Goal: Navigation & Orientation: Find specific page/section

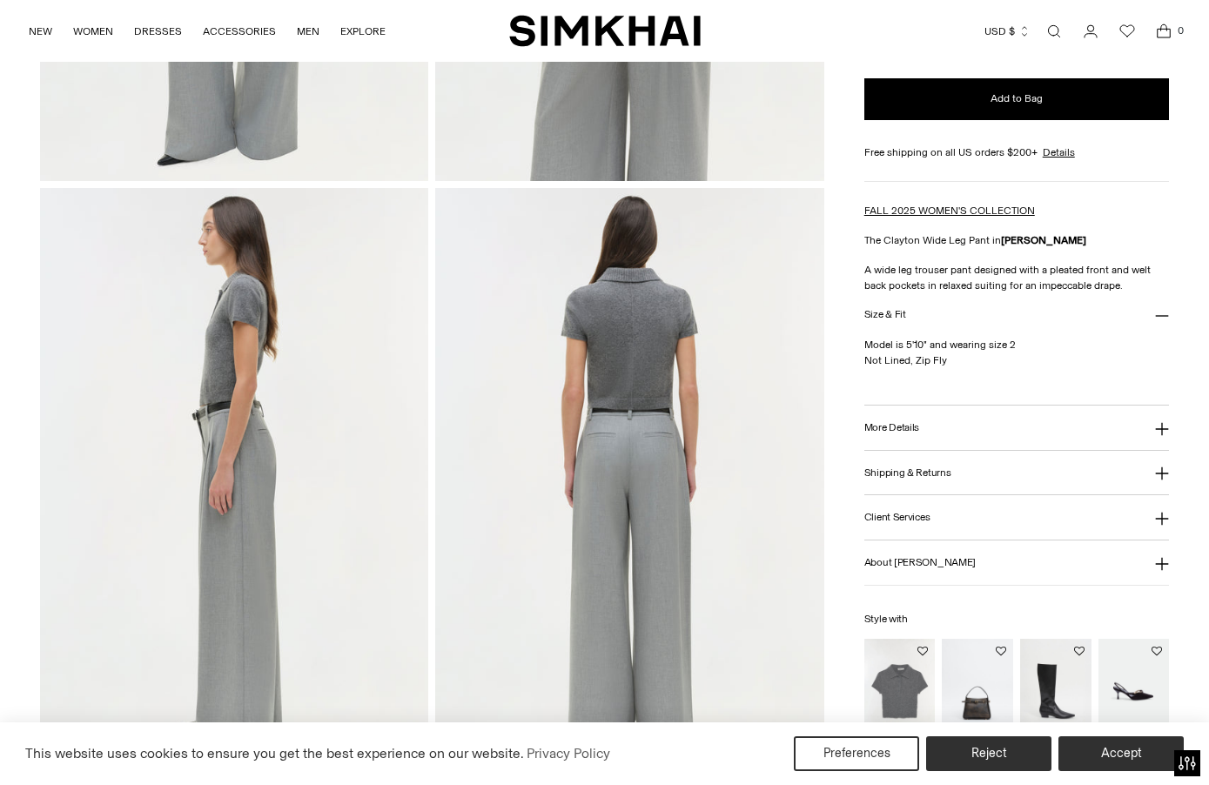
scroll to position [531, 0]
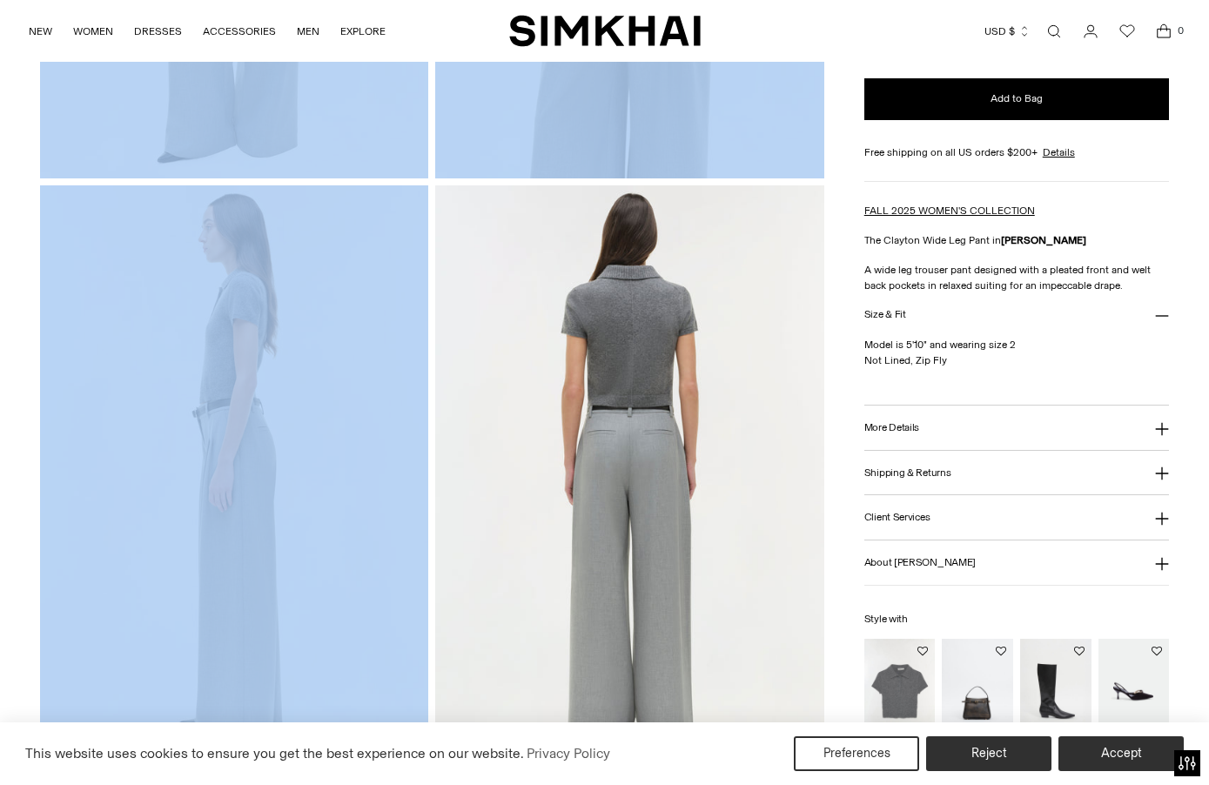
click at [624, 541] on img at bounding box center [629, 476] width 389 height 583
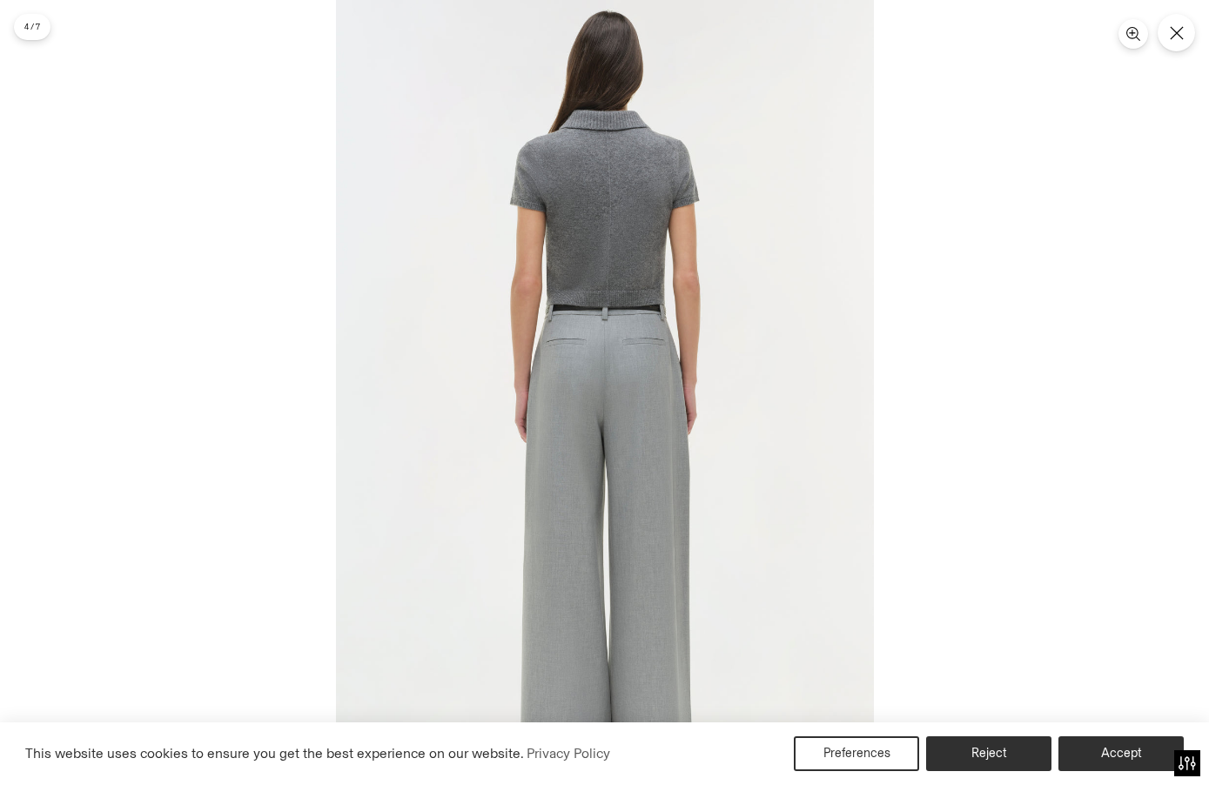
click at [572, 471] on img at bounding box center [605, 403] width 538 height 807
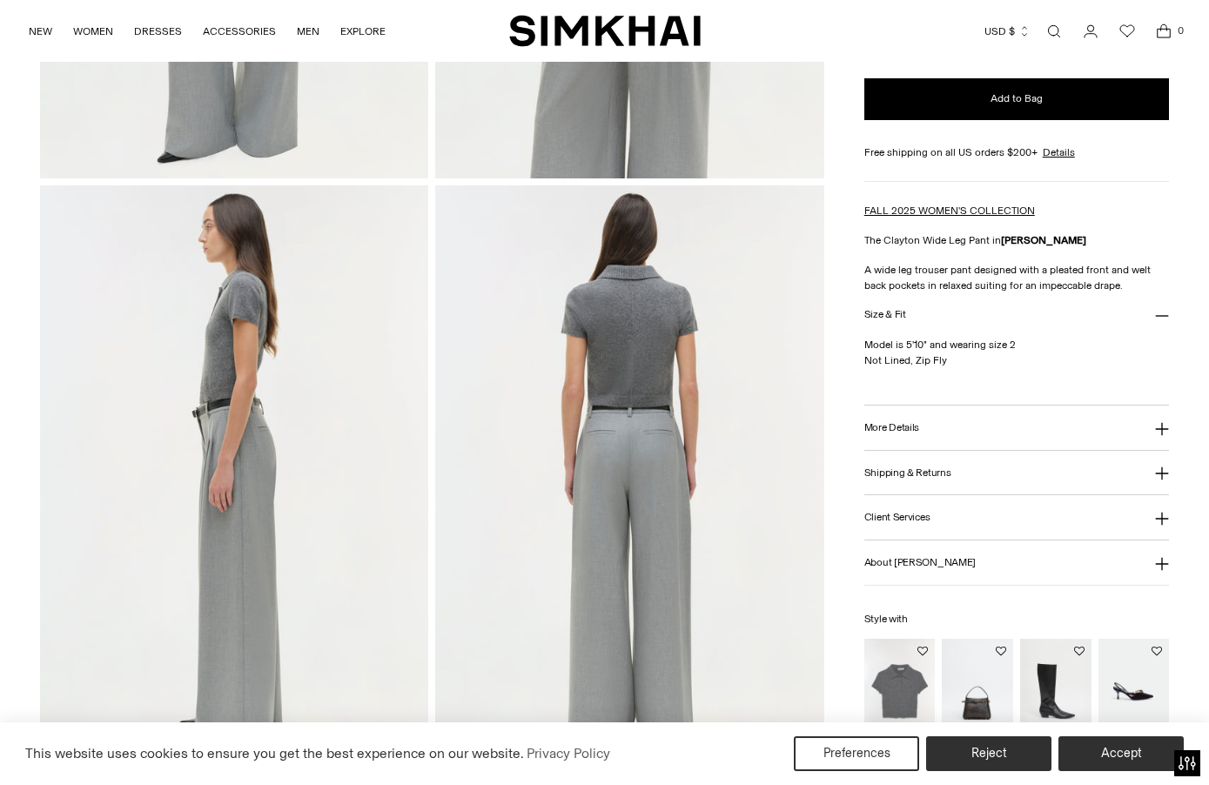
click at [558, 392] on img at bounding box center [629, 476] width 389 height 583
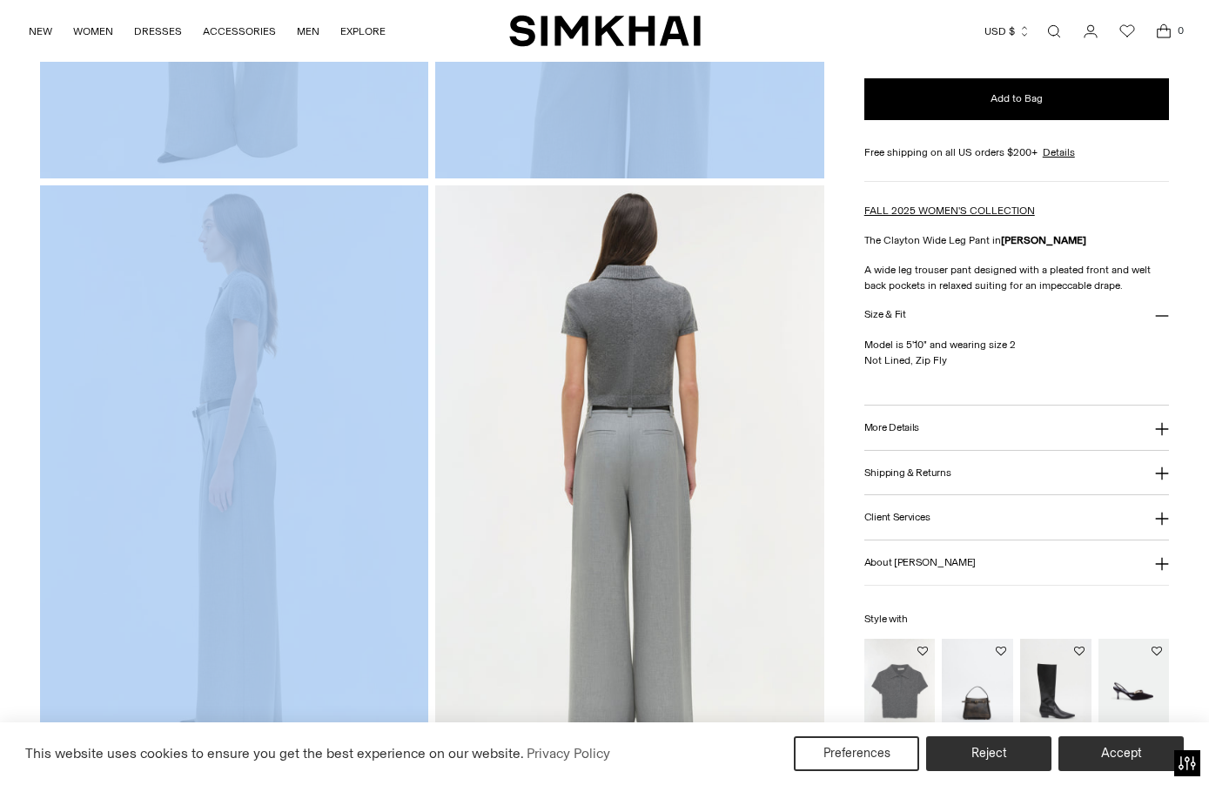
click at [545, 489] on img at bounding box center [629, 476] width 389 height 583
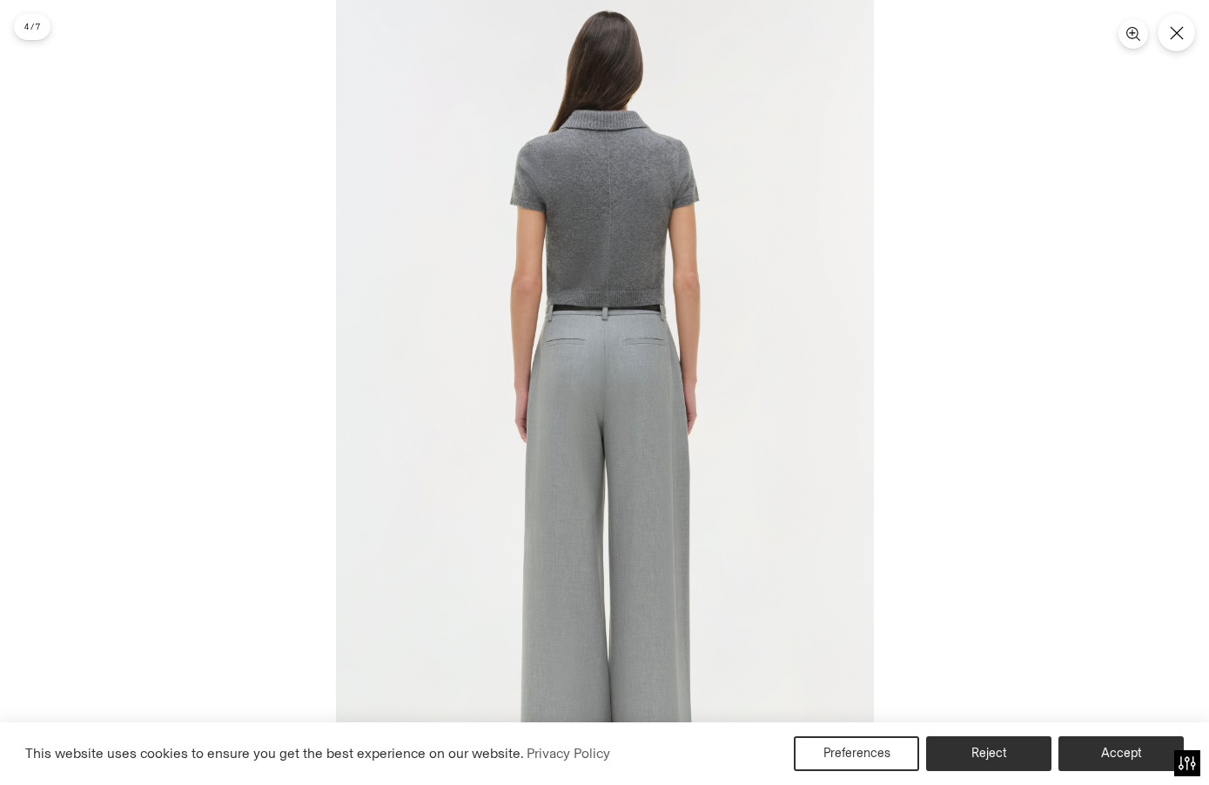
click at [1182, 37] on icon "Close" at bounding box center [1176, 33] width 14 height 14
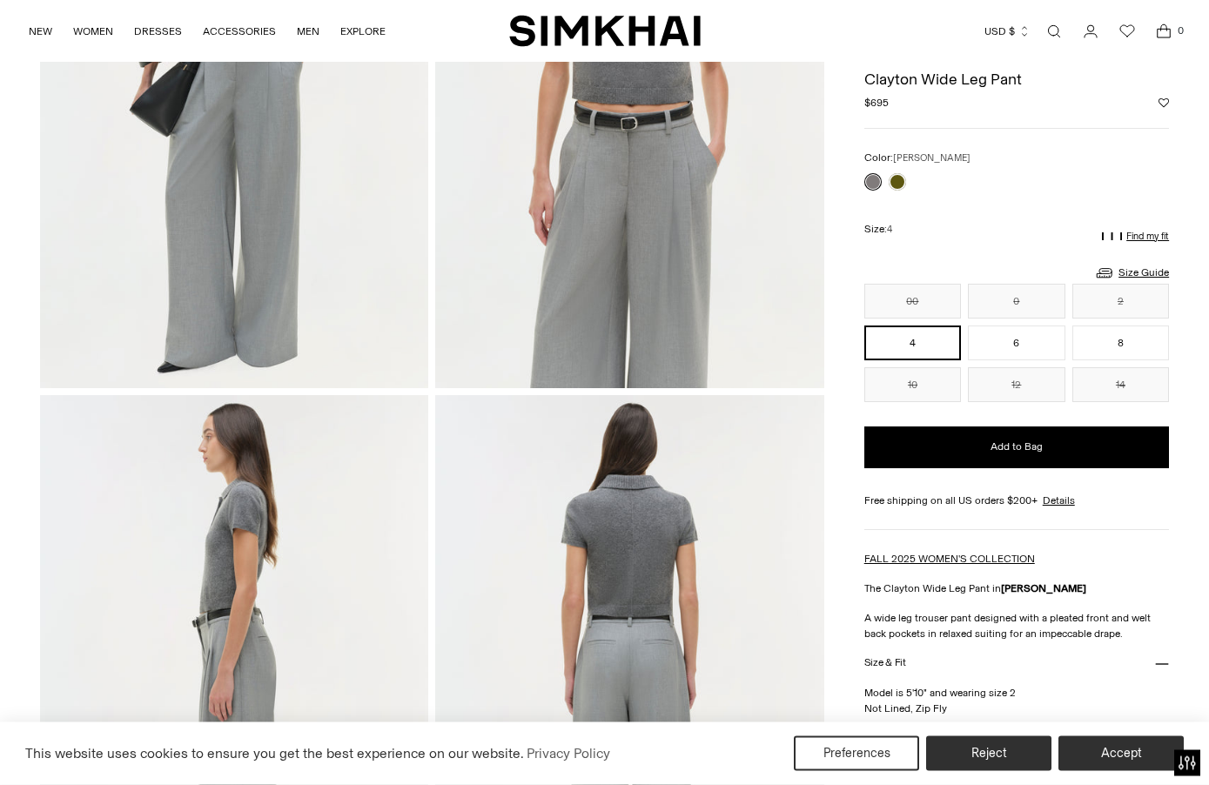
scroll to position [0, 0]
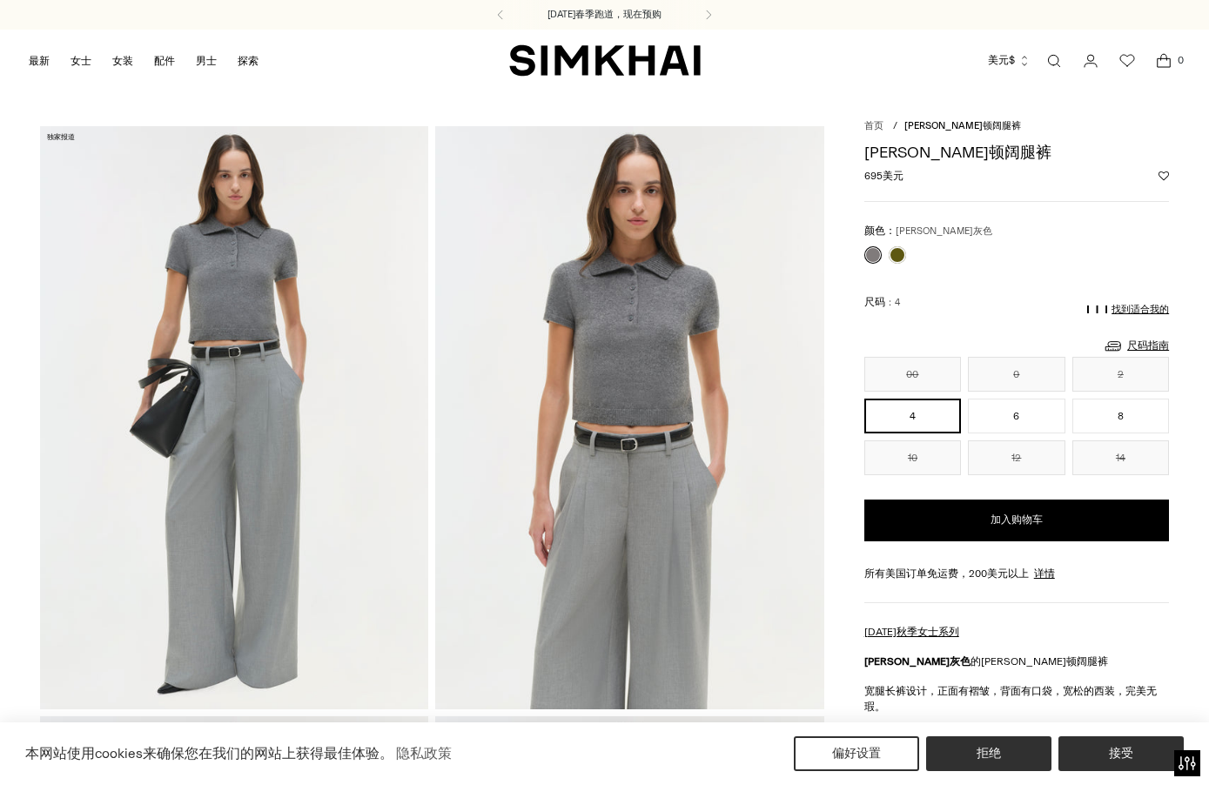
click at [898, 165] on div "克莱顿阔腿裤 正常价格 695美元 Unit price / per" at bounding box center [1016, 163] width 305 height 39
click at [882, 157] on h1 "[PERSON_NAME]顿阔腿裤" at bounding box center [1016, 152] width 305 height 16
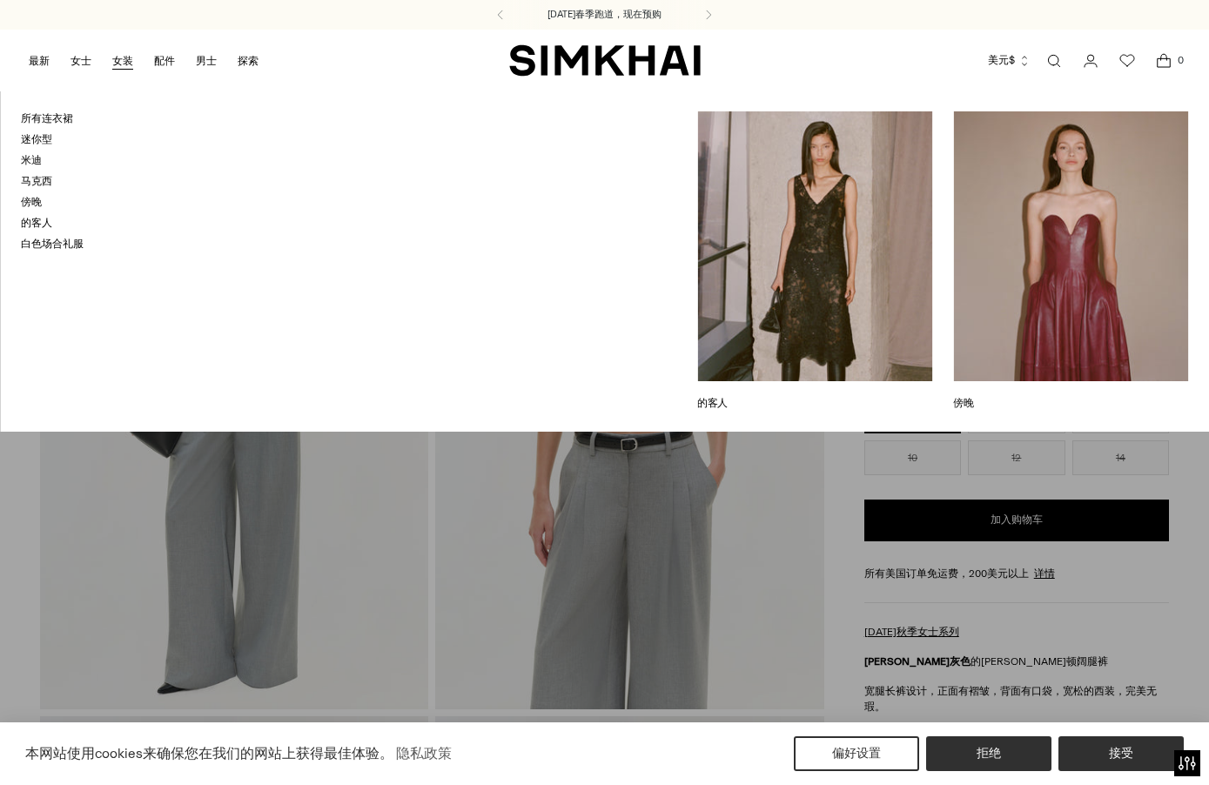
click at [130, 68] on link "女装" at bounding box center [122, 61] width 21 height 38
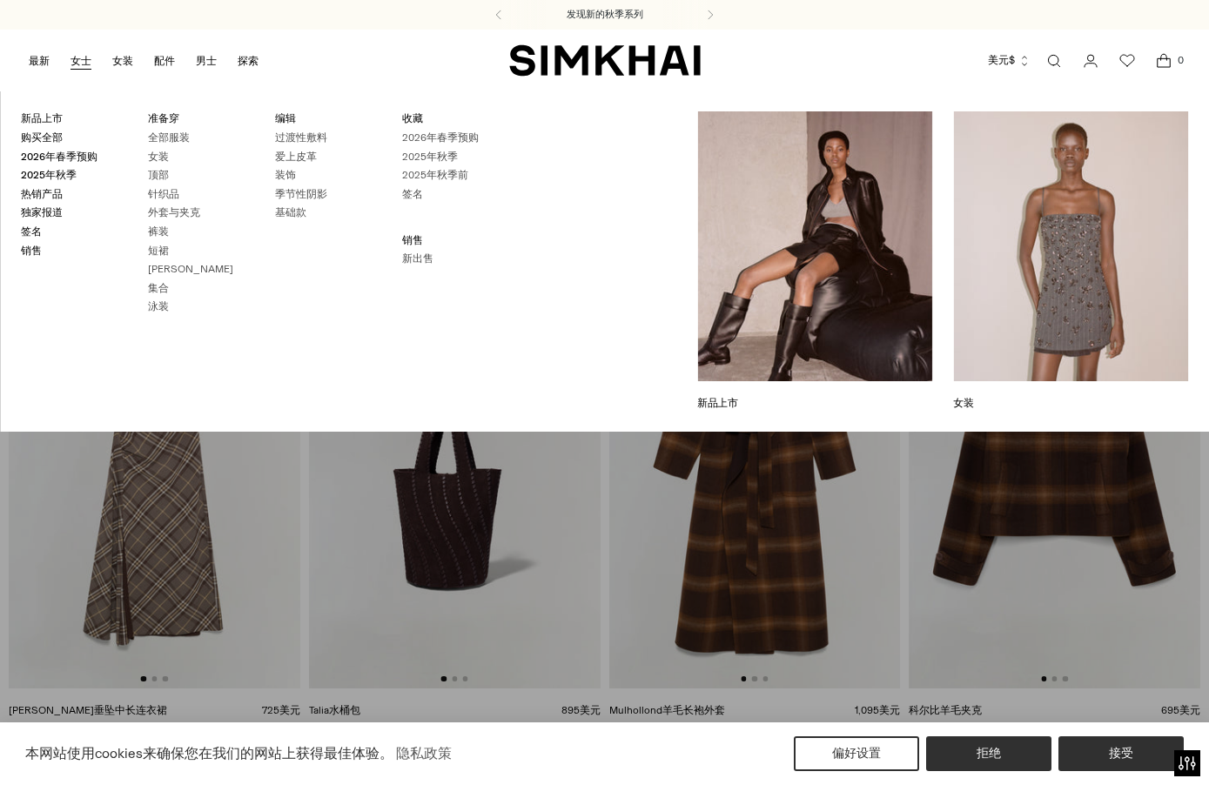
click at [159, 211] on link "外套与夹克" at bounding box center [174, 212] width 52 height 12
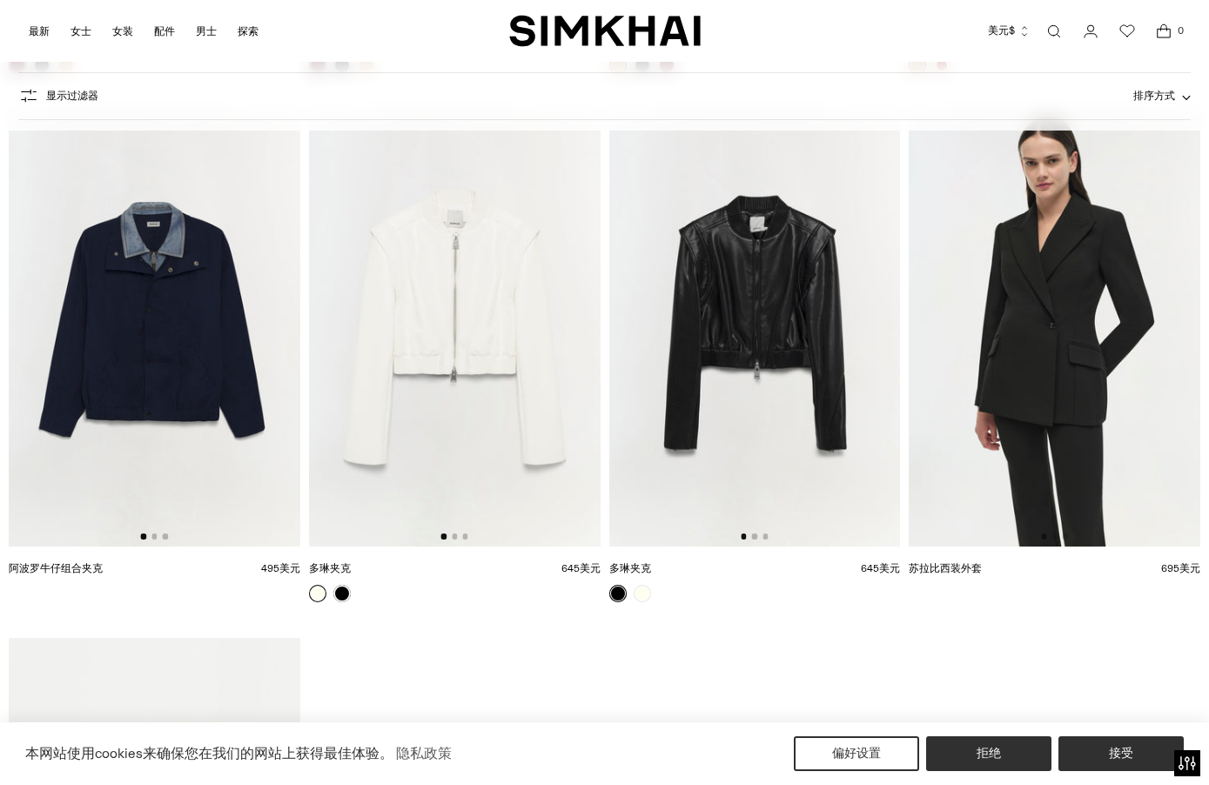
scroll to position [3282, 0]
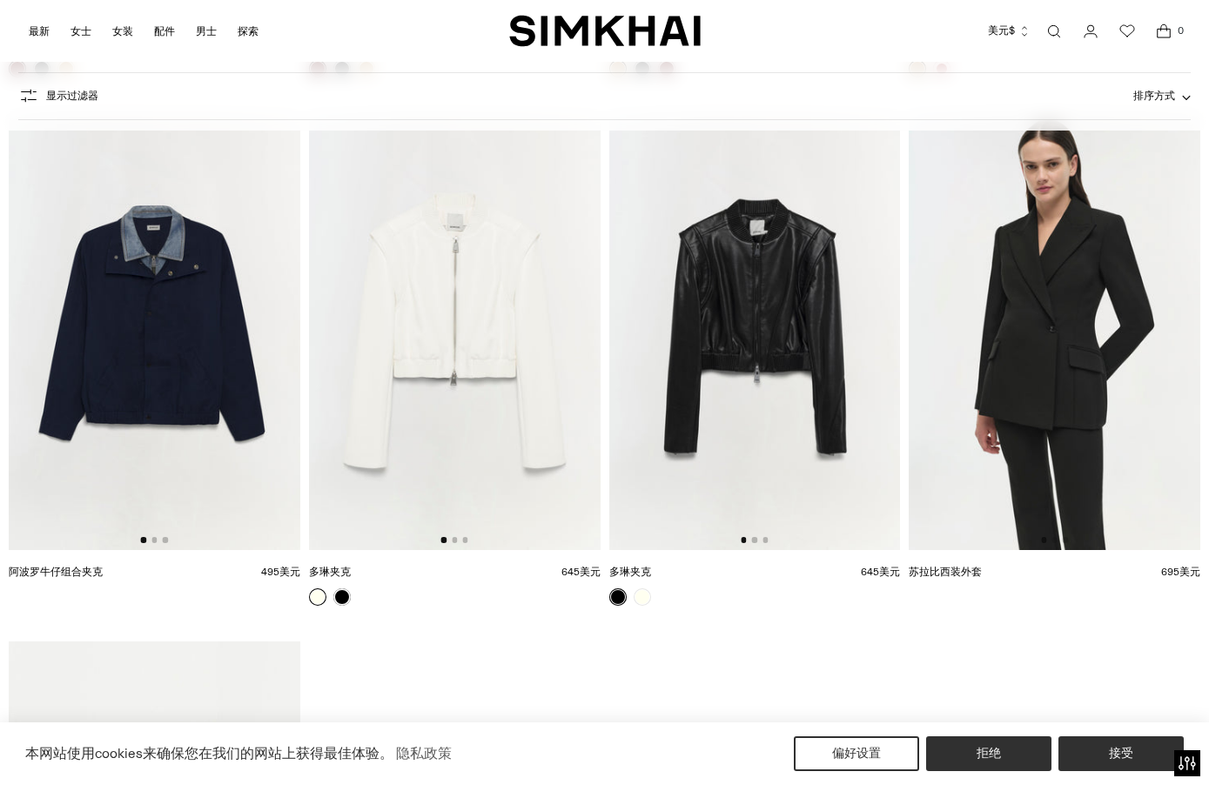
click at [105, 463] on img at bounding box center [154, 331] width 291 height 437
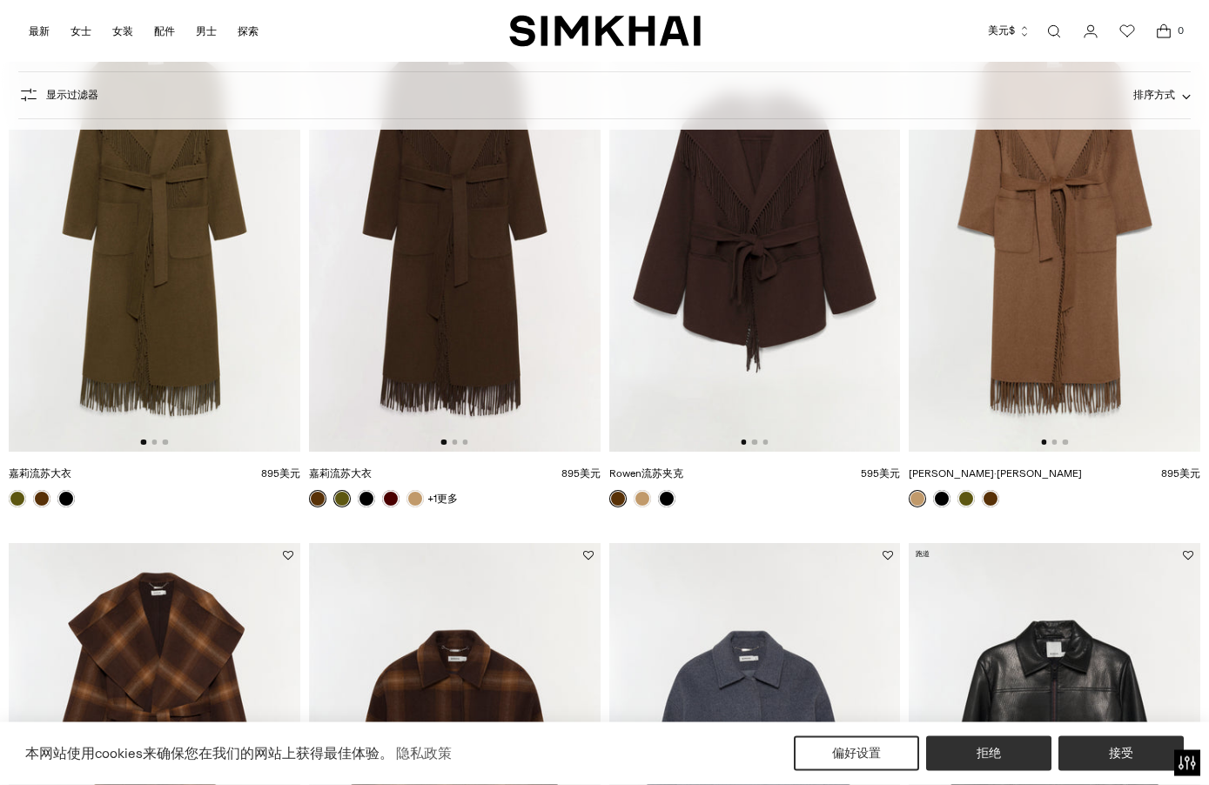
scroll to position [0, 0]
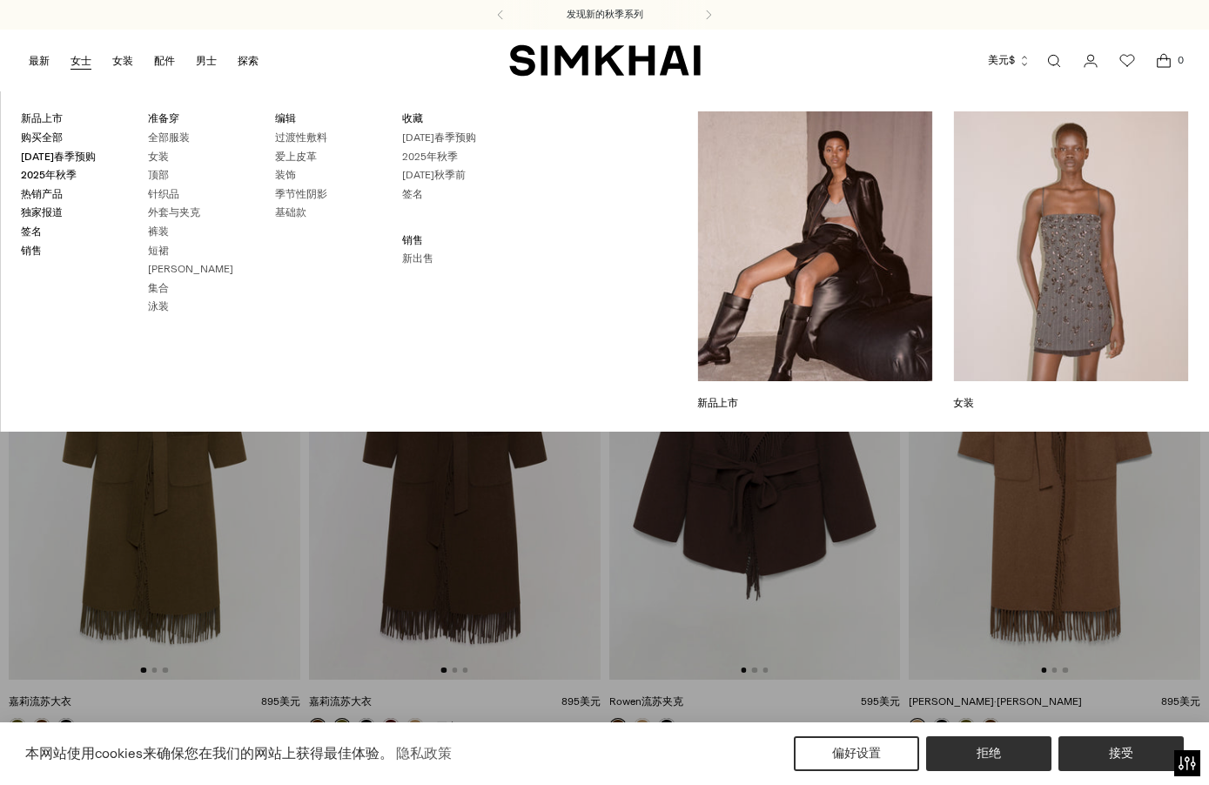
click at [155, 192] on link "针织品" at bounding box center [163, 194] width 31 height 12
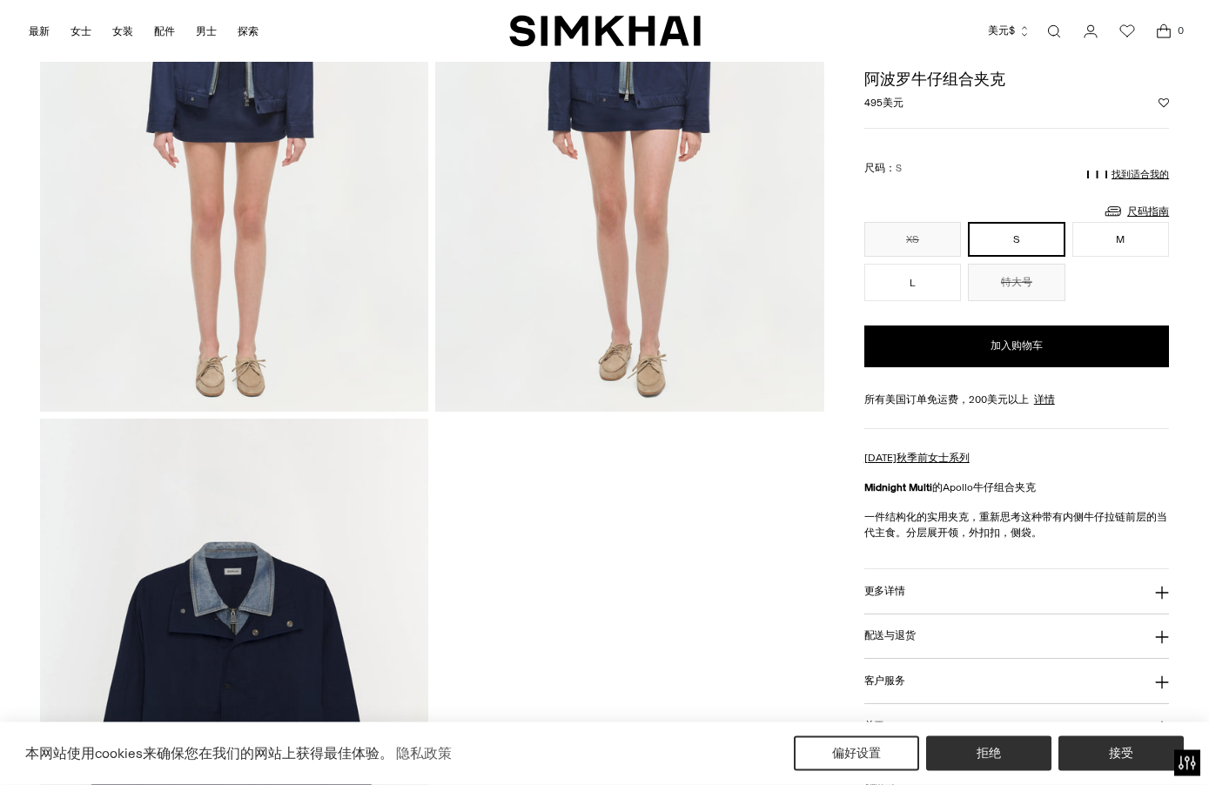
scroll to position [1366, 0]
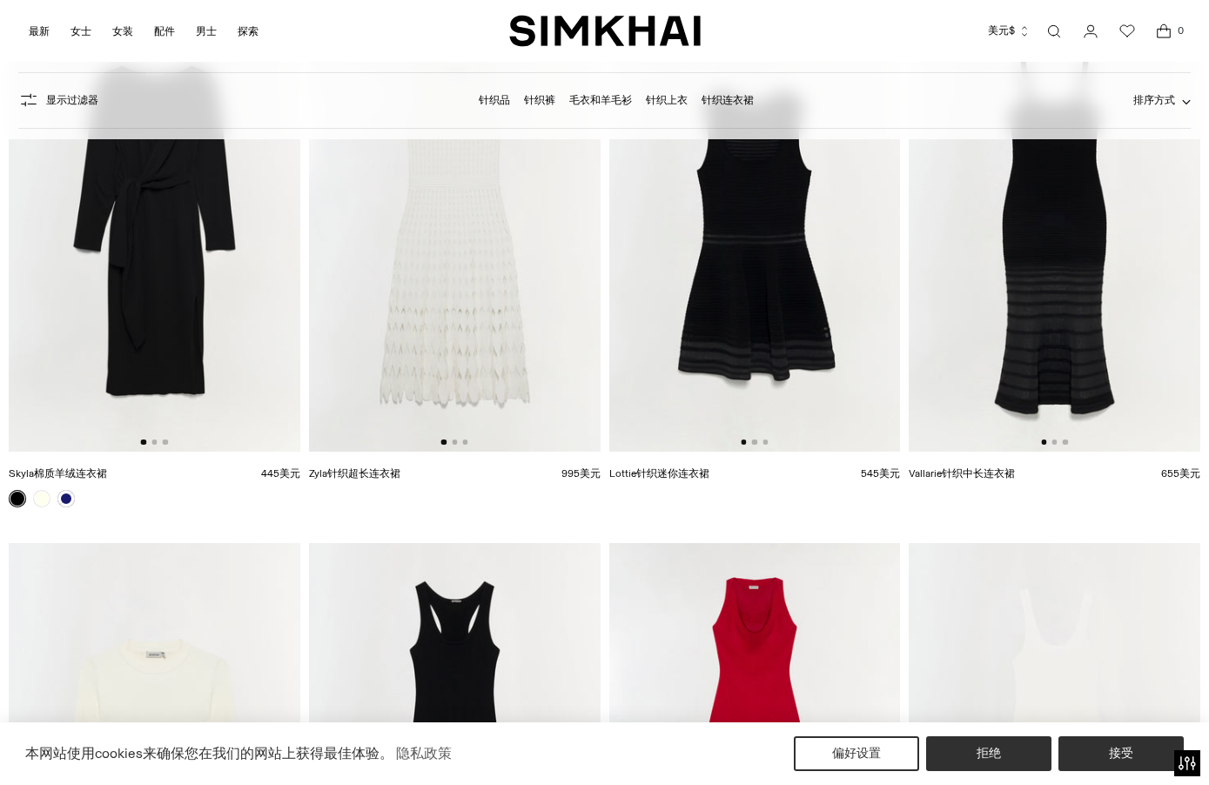
scroll to position [9744, 0]
click at [679, 106] on link "针织上衣" at bounding box center [667, 100] width 42 height 12
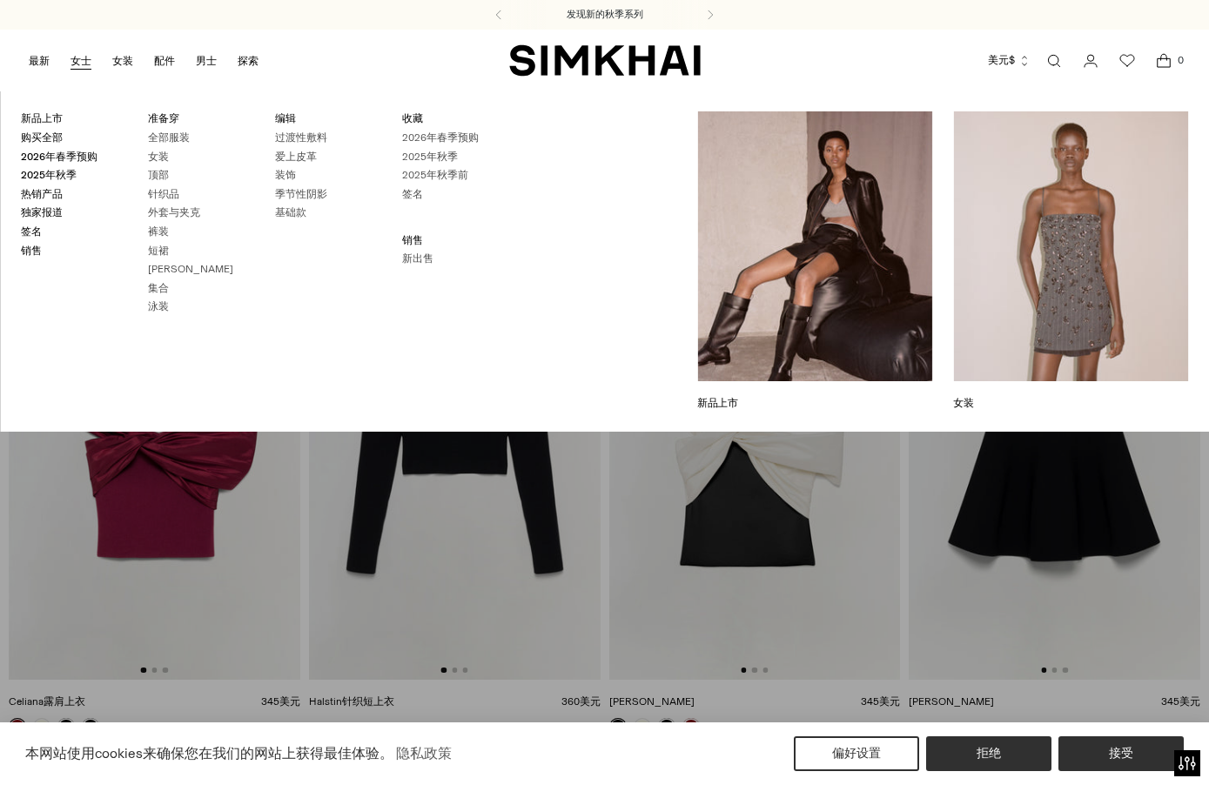
click at [151, 269] on link "[PERSON_NAME]" at bounding box center [190, 269] width 85 height 12
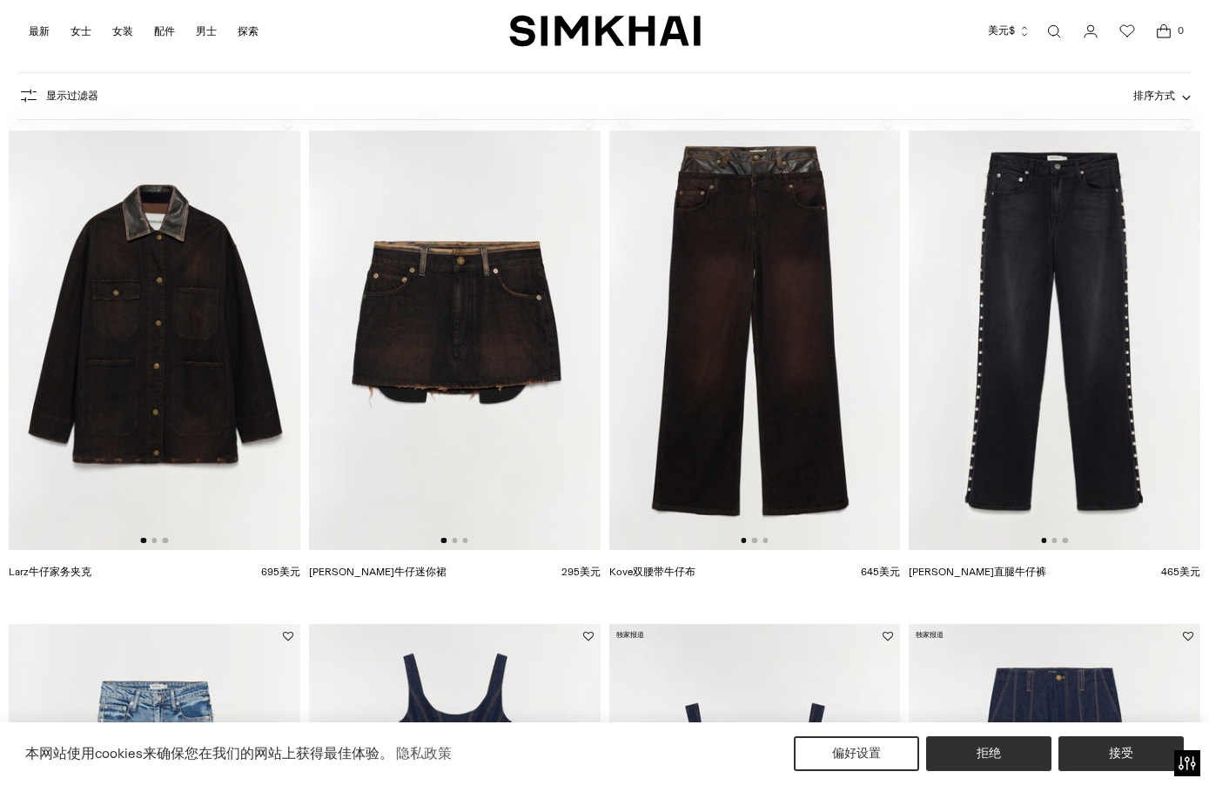
scroll to position [126, 0]
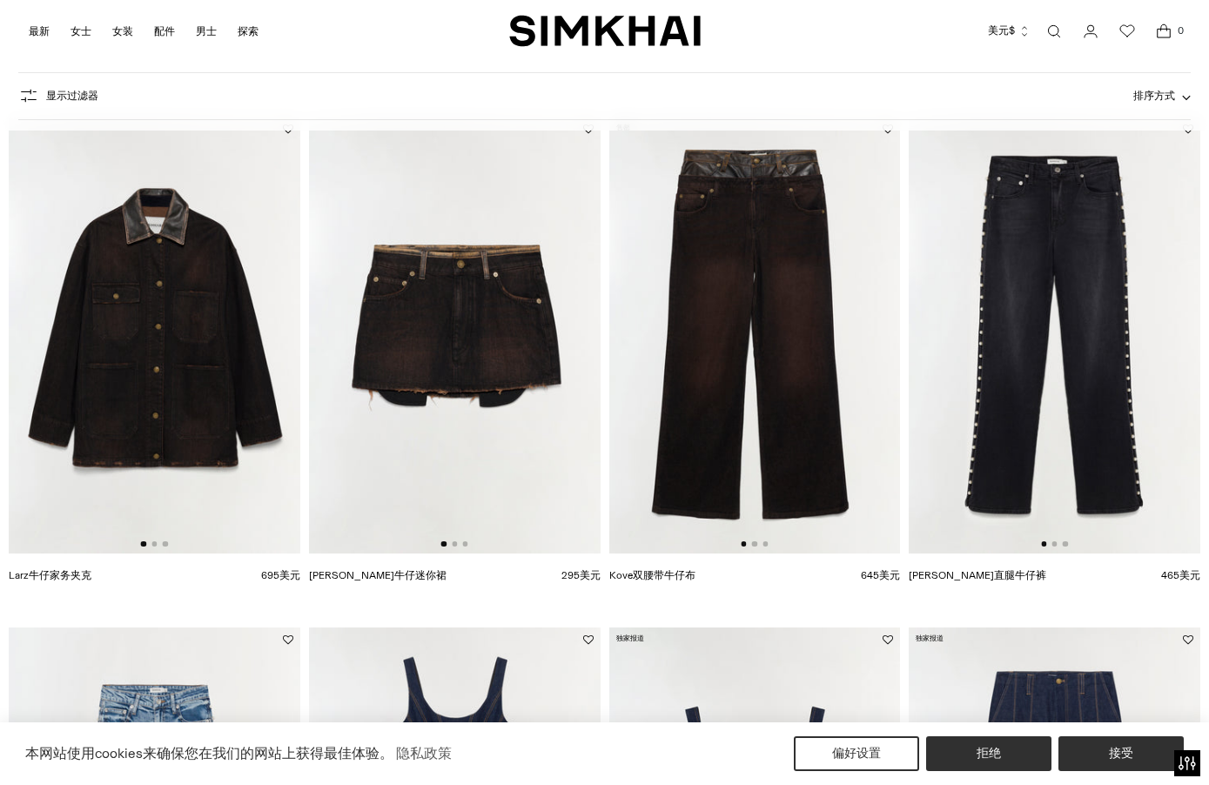
click at [418, 403] on img at bounding box center [454, 335] width 291 height 437
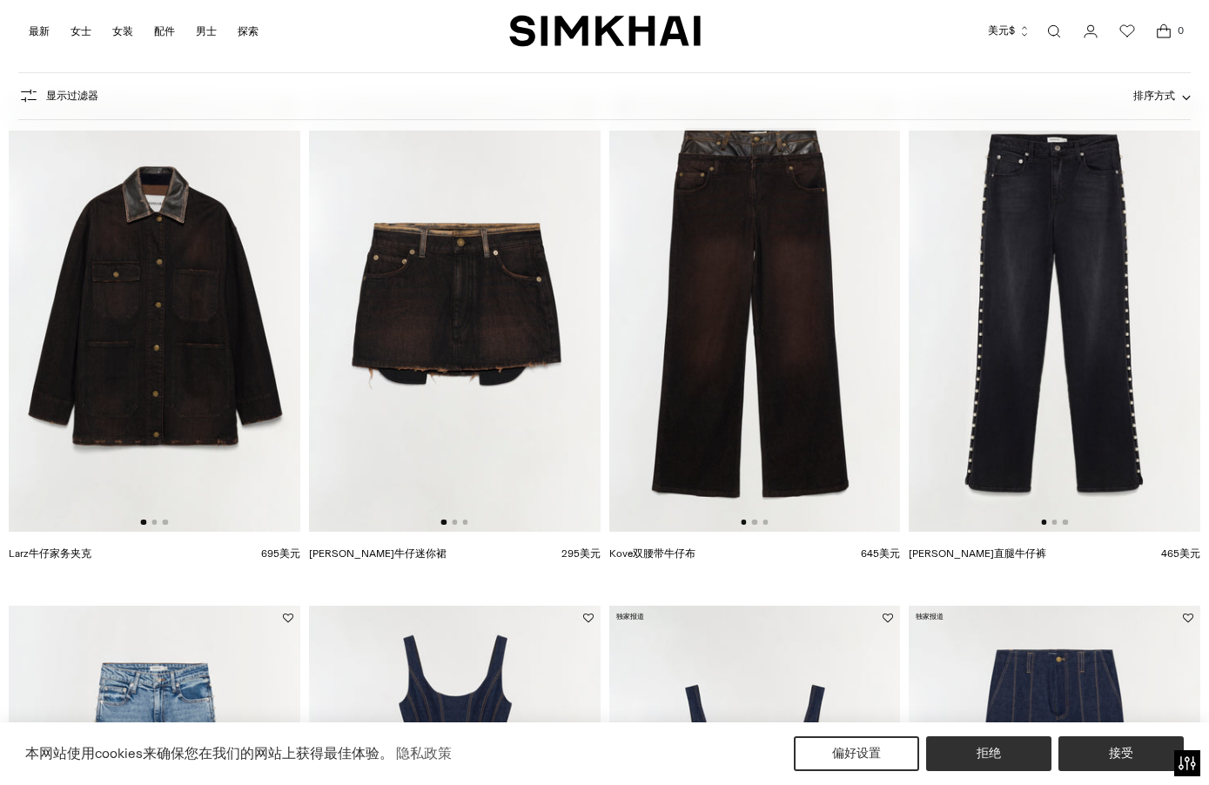
click at [782, 418] on img at bounding box center [754, 313] width 291 height 437
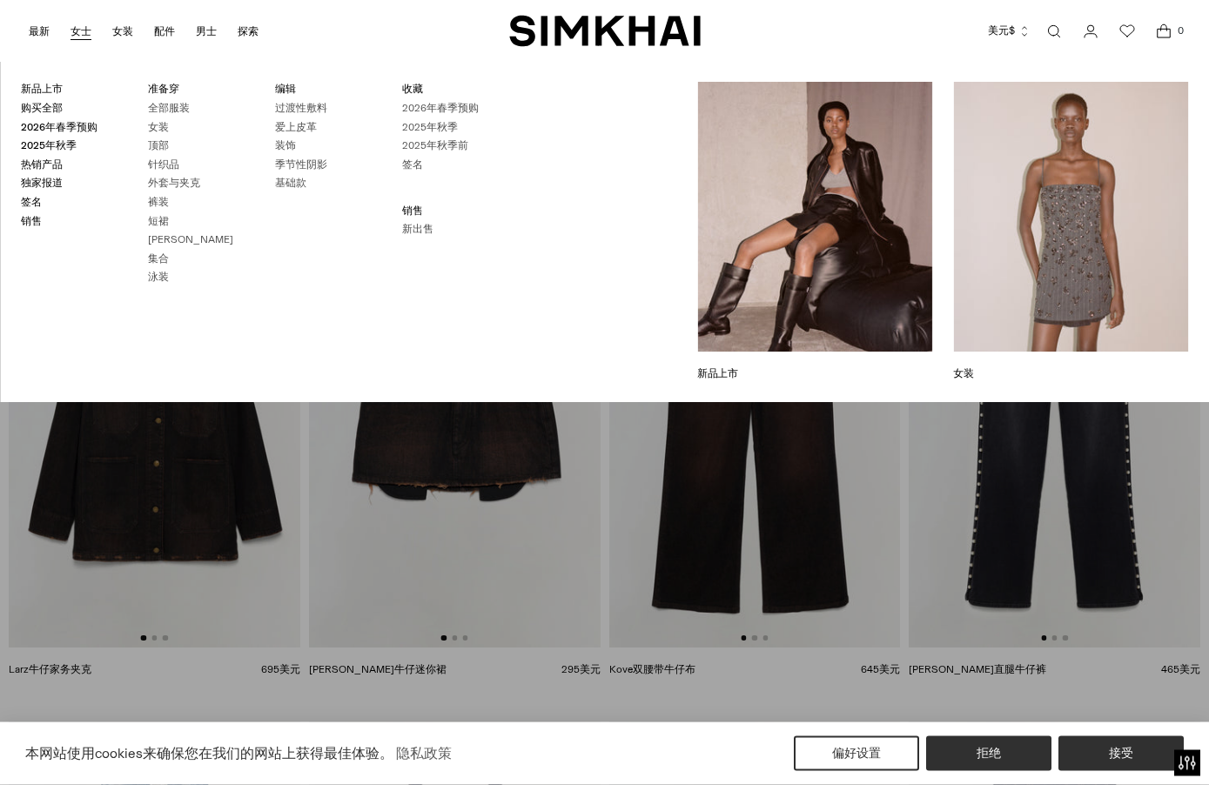
scroll to position [32, 0]
click at [423, 604] on img at bounding box center [454, 429] width 291 height 437
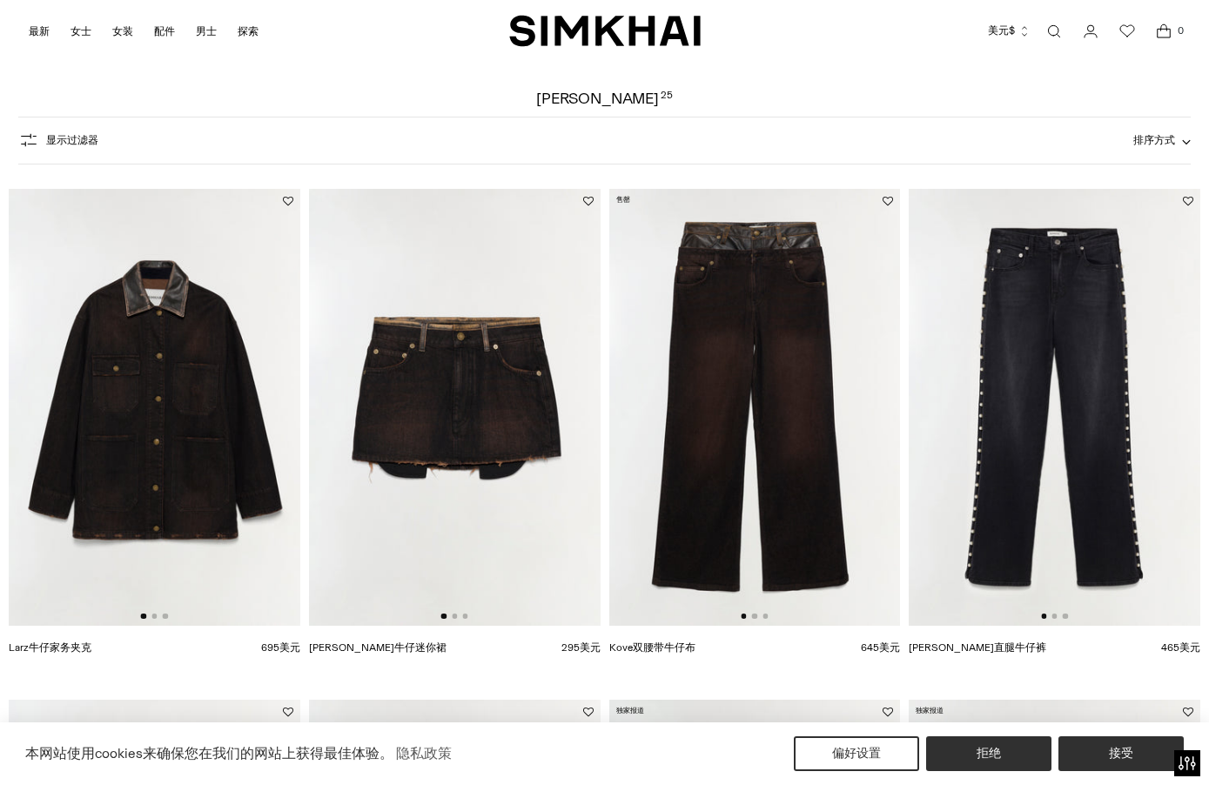
scroll to position [0, 0]
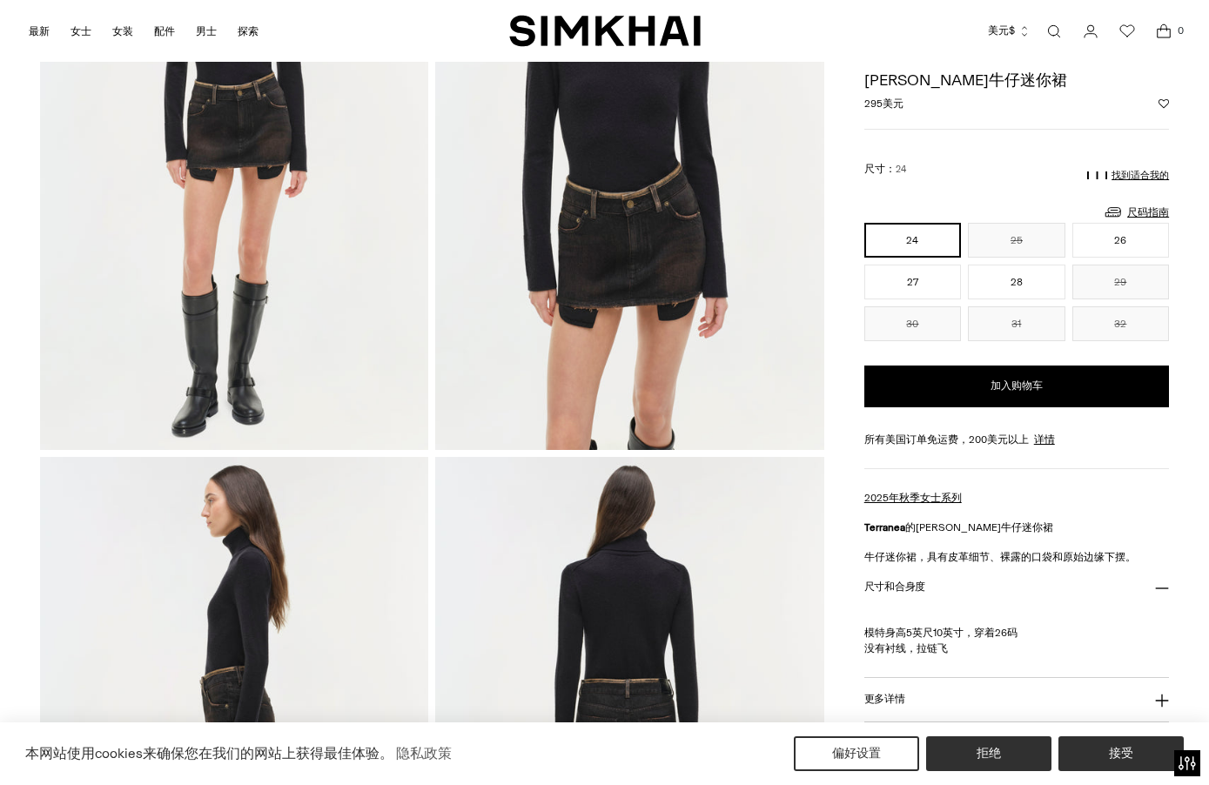
scroll to position [249, 0]
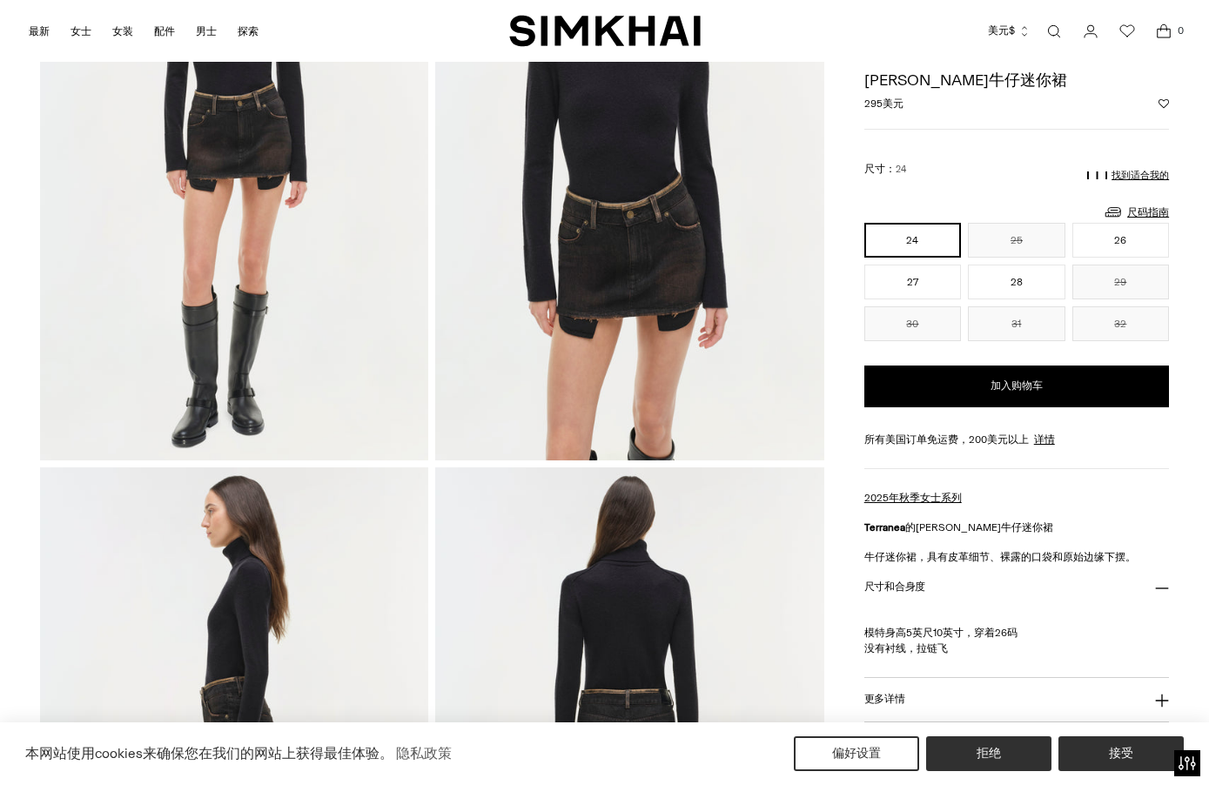
click at [579, 320] on img at bounding box center [629, 168] width 389 height 583
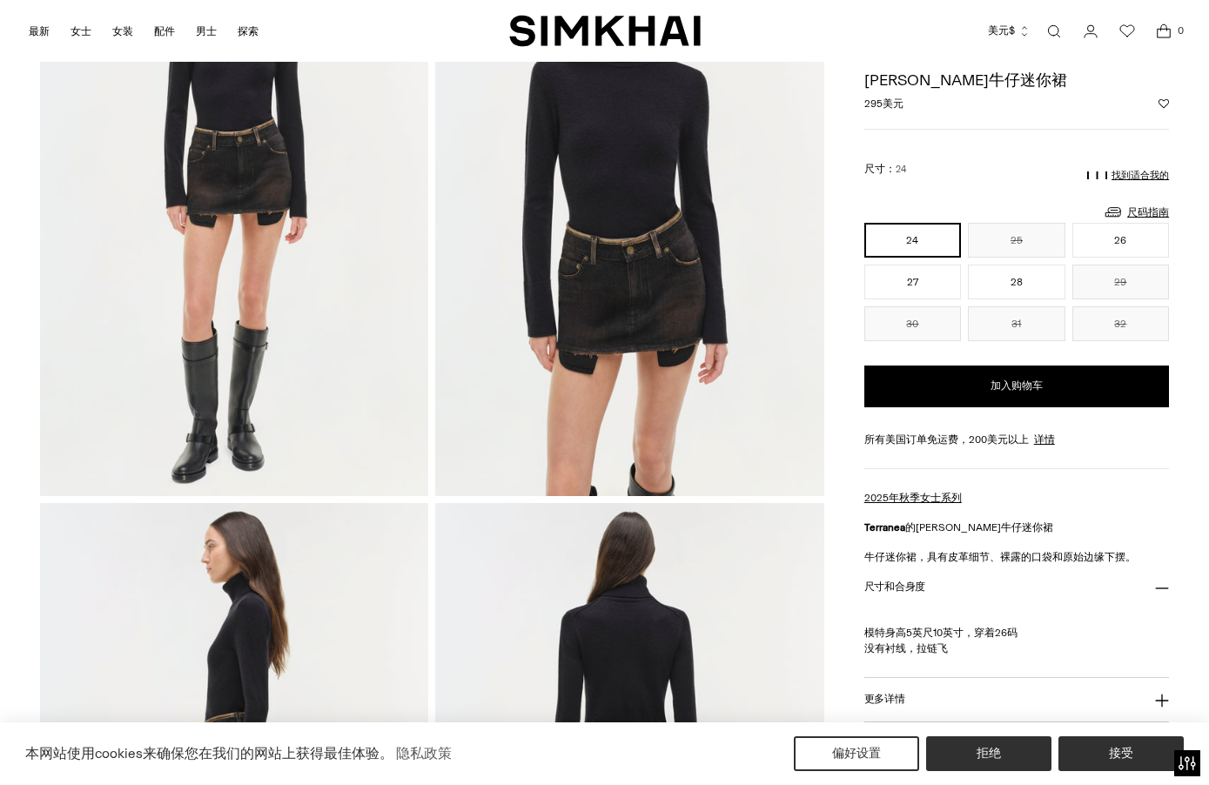
scroll to position [0, 0]
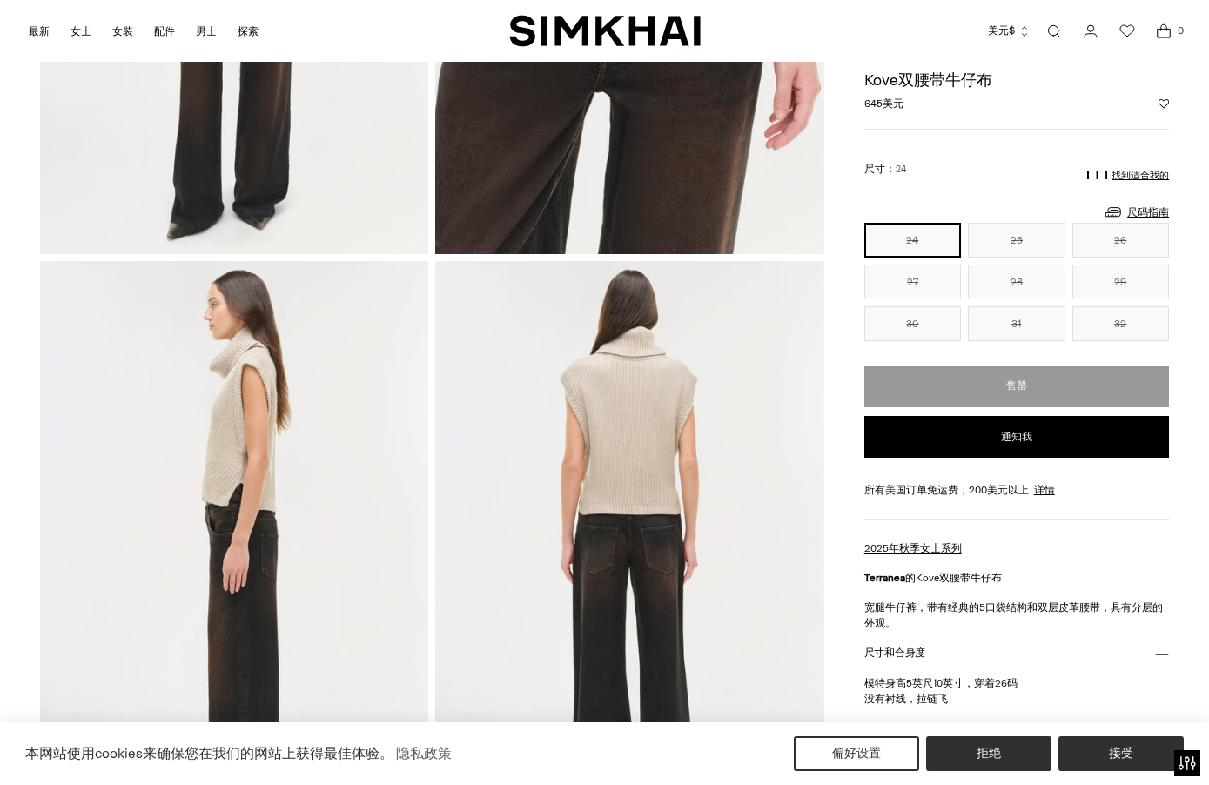
scroll to position [425, 0]
